Goal: Transaction & Acquisition: Purchase product/service

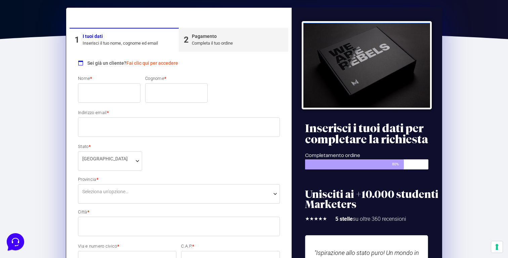
scroll to position [103, 0]
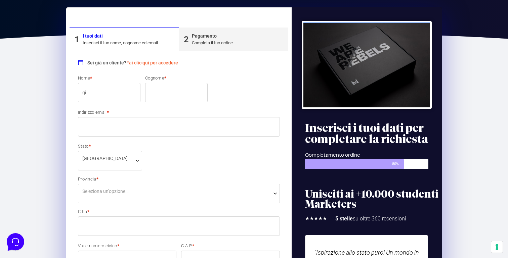
type input "g"
type input "[PERSON_NAME]"
type input "CANFAILLA"
type input "[EMAIL_ADDRESS][DOMAIN_NAME]"
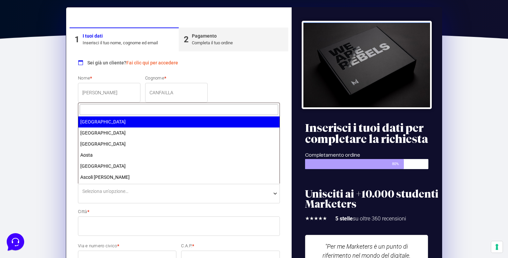
click at [140, 196] on span "Seleziona un'opzione…" at bounding box center [179, 193] width 202 height 19
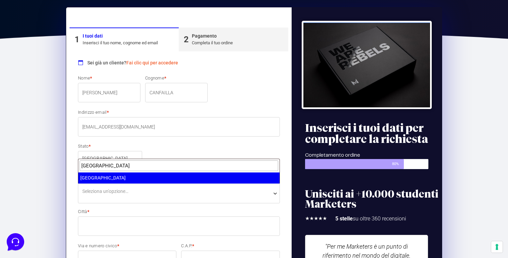
type input "[GEOGRAPHIC_DATA]"
select select "RM"
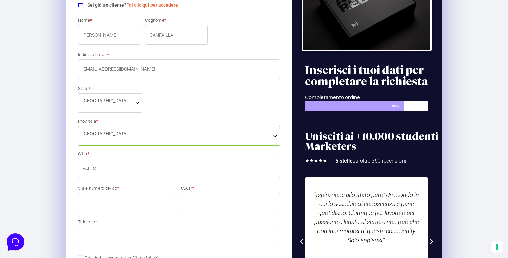
scroll to position [161, 0]
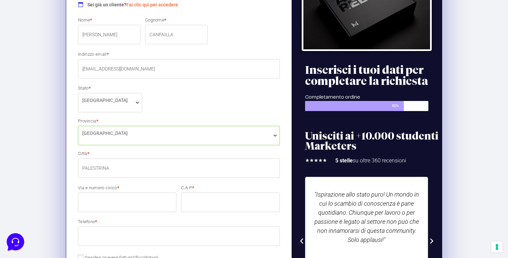
type input "PALESTRINA"
click at [70, 213] on div "Sei già un cliente? Fai clic qui per accedere Se hai precedentemente acquistato…" at bounding box center [179, 247] width 219 height 509
type input "[STREET_ADDRESS]"
type input "00036"
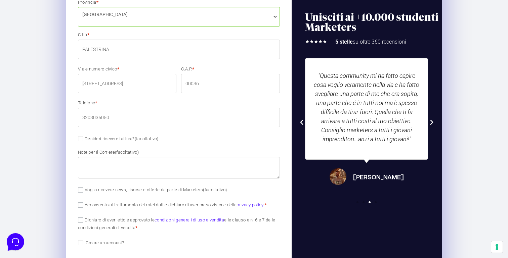
scroll to position [301, 0]
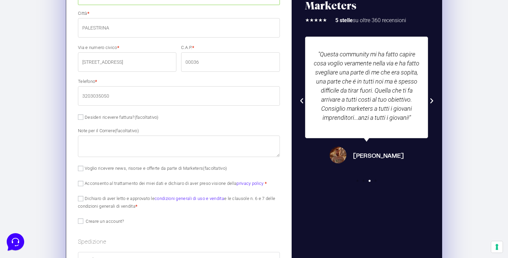
type input "3203035050"
click at [108, 185] on label "Acconsento al trattamento dei miei dati e dichiaro di aver preso visione della …" at bounding box center [172, 183] width 189 height 5
click at [83, 185] on input "Acconsento al trattamento dei miei dati e dichiaro di aver preso visione della …" at bounding box center [80, 183] width 5 height 5
checkbox input "true"
click at [106, 200] on label "Dichiaro di aver letto e approvato le condizioni generali di uso e vendita e le…" at bounding box center [176, 202] width 197 height 13
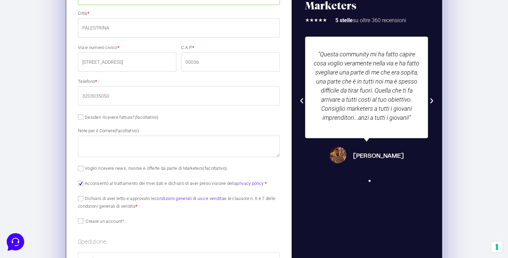
click at [83, 200] on input "Dichiaro di aver letto e approvato le condizioni generali di uso e vendita e le…" at bounding box center [80, 198] width 5 height 5
checkbox input "true"
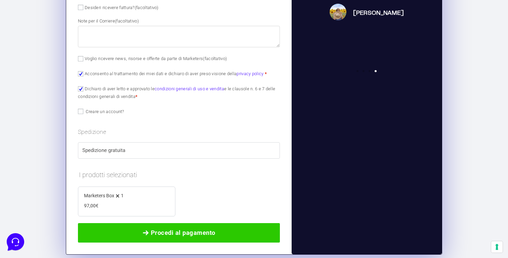
scroll to position [417, 0]
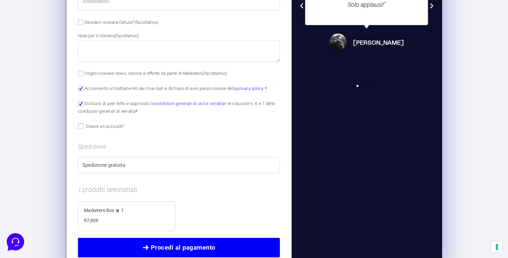
click at [143, 248] on span at bounding box center [146, 248] width 7 height 7
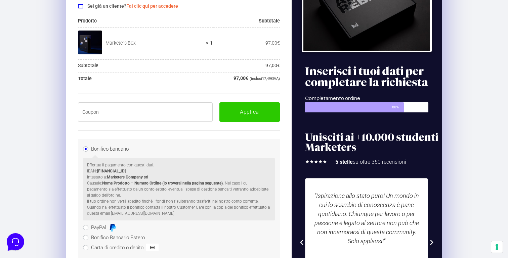
scroll to position [114, 0]
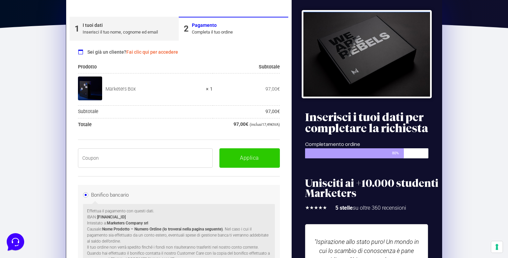
click at [132, 157] on input "text" at bounding box center [145, 158] width 135 height 19
paste input "BOXPRO100OFF"
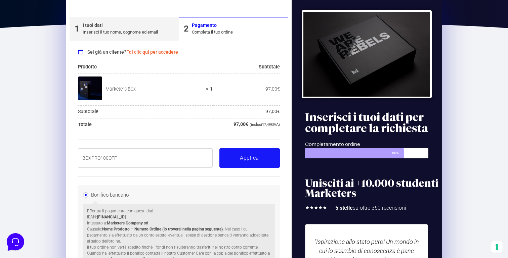
type input "BOXPRO100OFF"
click at [256, 159] on button "Applica" at bounding box center [249, 158] width 60 height 19
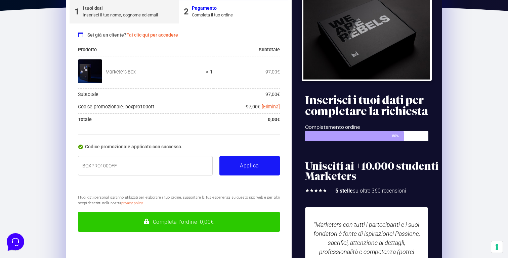
scroll to position [142, 0]
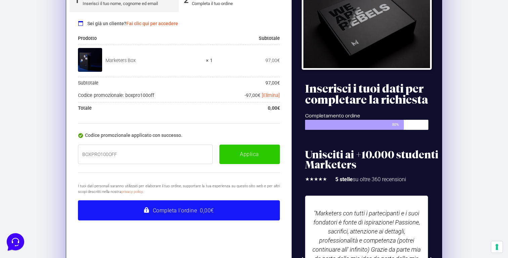
click at [217, 213] on button "Completa l'ordine 0,00€" at bounding box center [179, 211] width 202 height 20
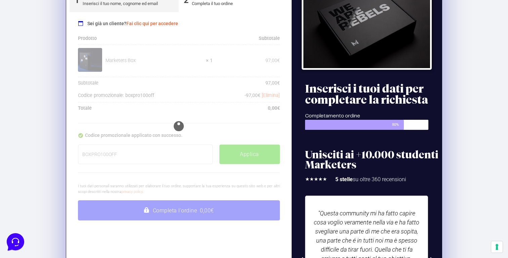
scroll to position [148, 0]
